Goal: Task Accomplishment & Management: Manage account settings

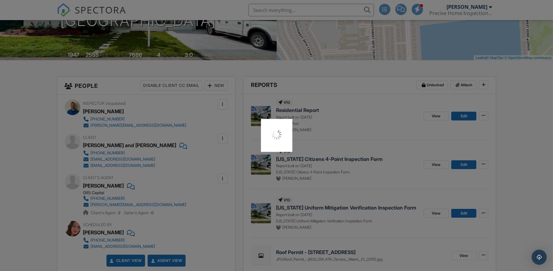
scroll to position [109, 0]
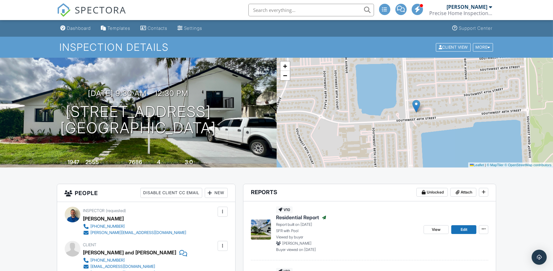
scroll to position [1, 0]
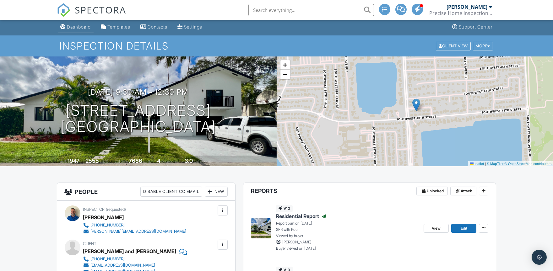
click at [79, 30] on link "Dashboard" at bounding box center [75, 27] width 35 height 12
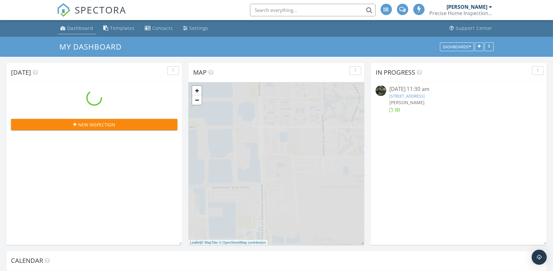
scroll to position [520, 564]
